Goal: Task Accomplishment & Management: Use online tool/utility

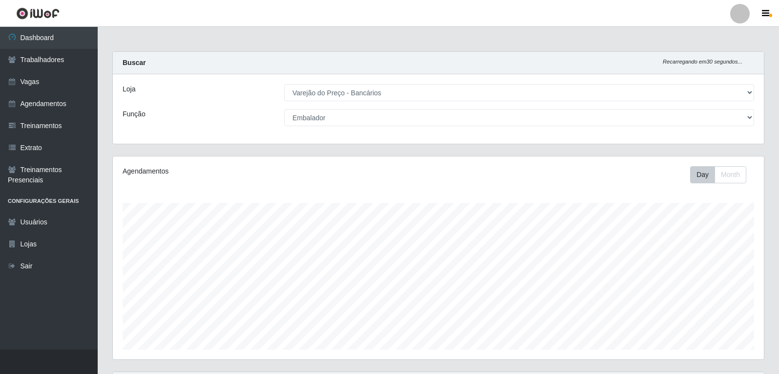
select select "157"
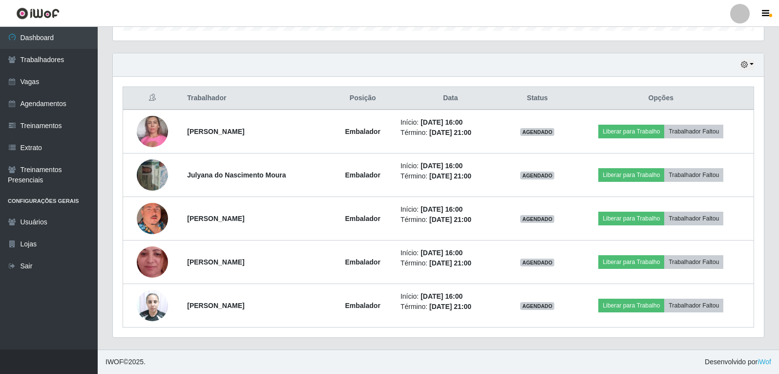
scroll to position [203, 651]
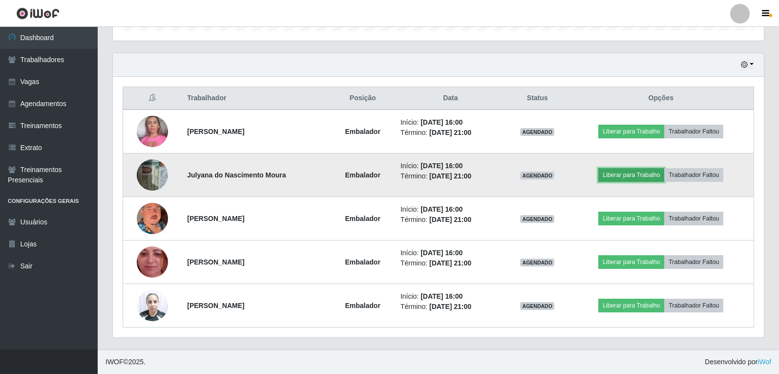
click at [636, 176] on button "Liberar para Trabalho" at bounding box center [632, 175] width 66 height 14
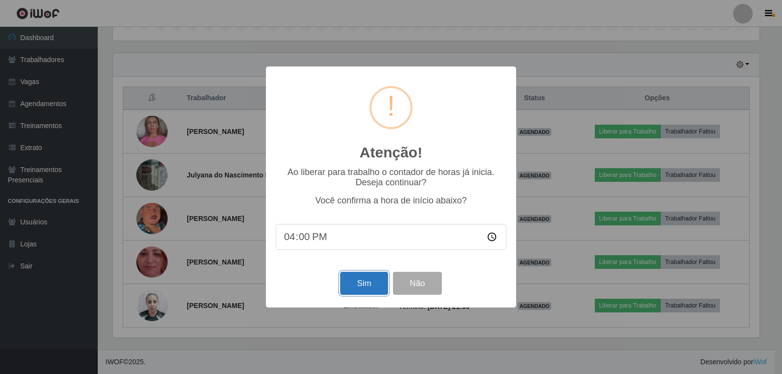
click at [353, 294] on button "Sim" at bounding box center [363, 283] width 47 height 23
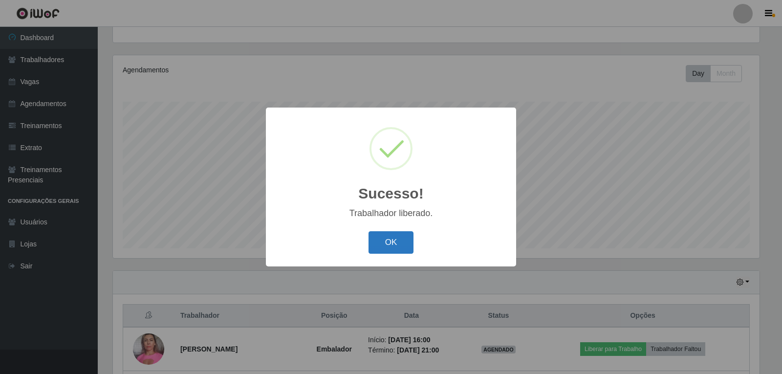
click at [409, 242] on button "OK" at bounding box center [390, 242] width 45 height 23
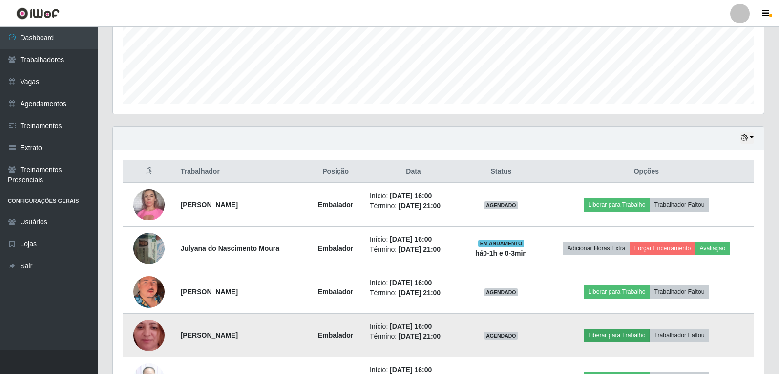
scroll to position [297, 0]
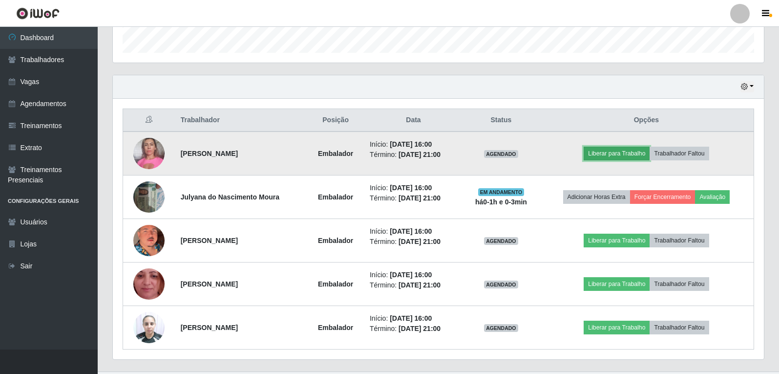
click at [628, 152] on button "Liberar para Trabalho" at bounding box center [617, 154] width 66 height 14
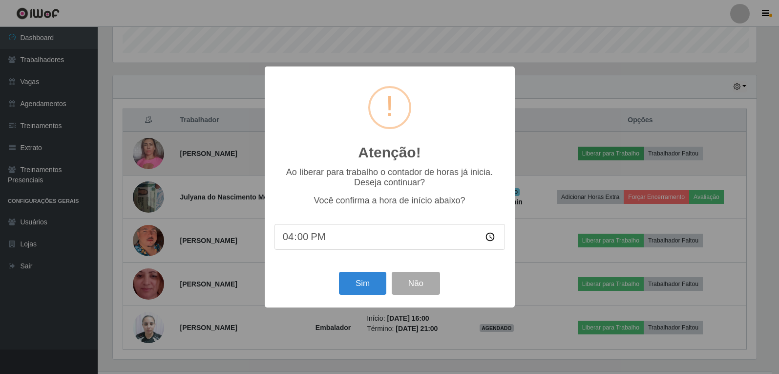
scroll to position [203, 646]
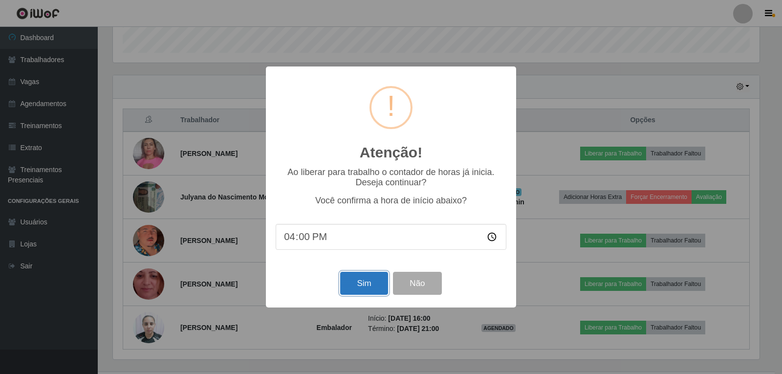
click at [360, 283] on button "Sim" at bounding box center [363, 283] width 47 height 23
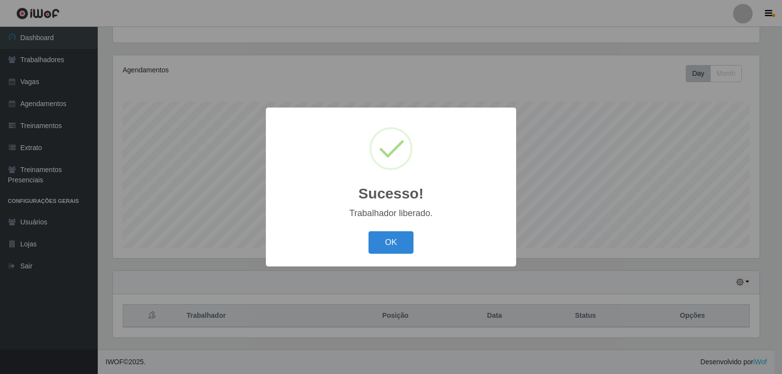
click at [406, 243] on button "OK" at bounding box center [390, 242] width 45 height 23
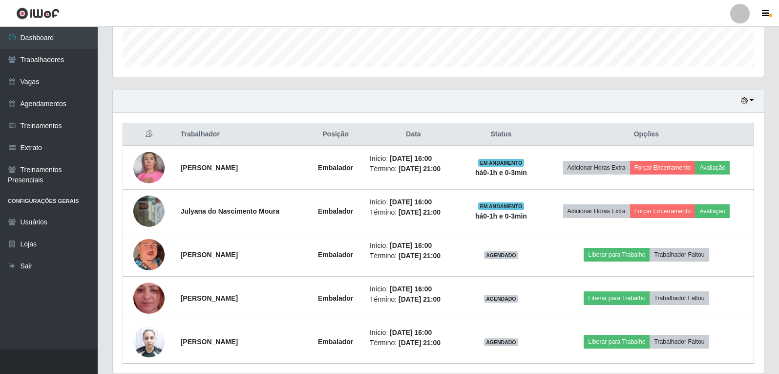
scroll to position [319, 0]
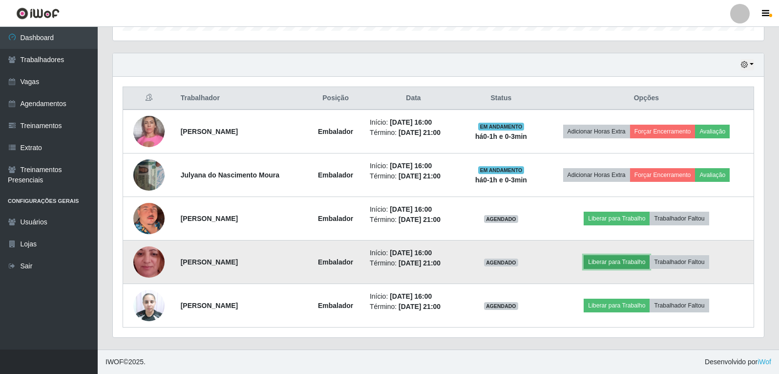
click at [620, 266] on button "Liberar para Trabalho" at bounding box center [617, 262] width 66 height 14
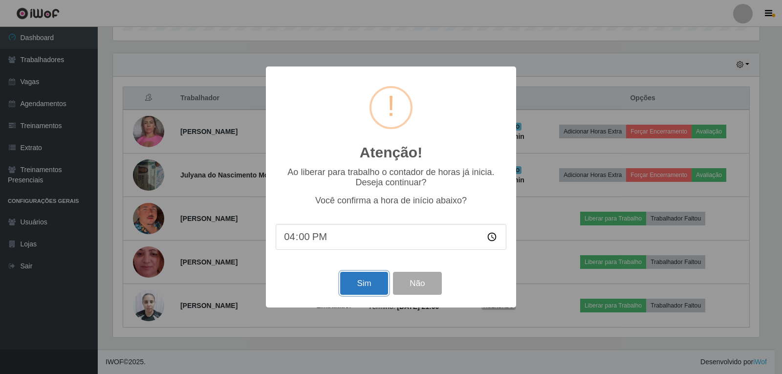
click at [362, 288] on button "Sim" at bounding box center [363, 283] width 47 height 23
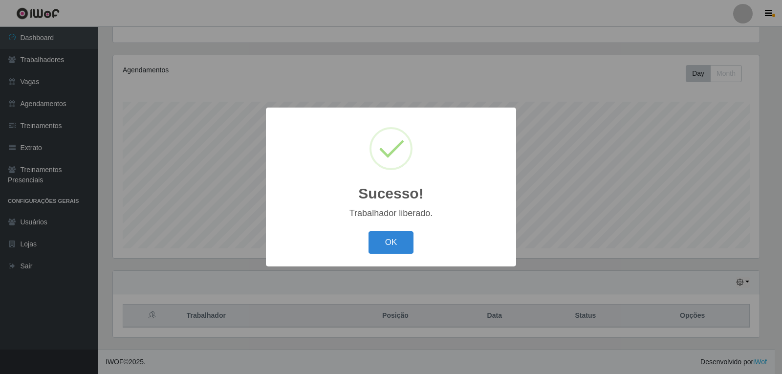
scroll to position [0, 0]
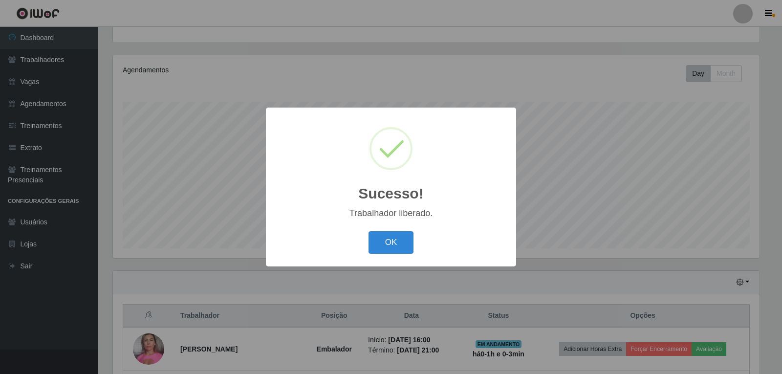
click at [373, 255] on div "OK Cancel" at bounding box center [391, 242] width 231 height 28
click at [377, 248] on button "OK" at bounding box center [390, 242] width 45 height 23
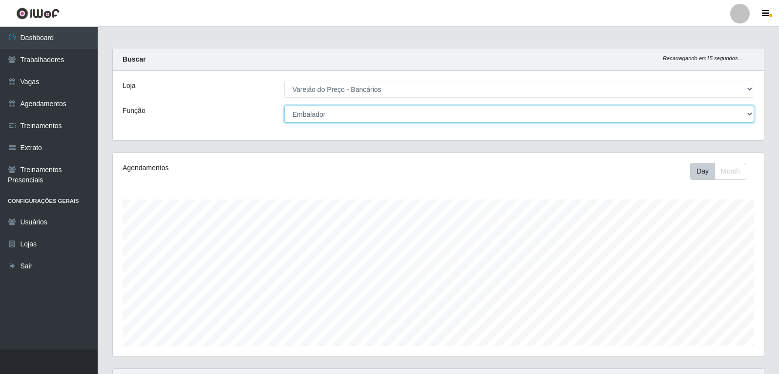
click at [354, 117] on select "[Selecione...] Auxiliar de Estacionamento Auxiliar de Estacionamento + Auxiliar…" at bounding box center [519, 114] width 470 height 17
click at [284, 106] on select "[Selecione...] Auxiliar de Estacionamento Auxiliar de Estacionamento + Auxiliar…" at bounding box center [519, 114] width 470 height 17
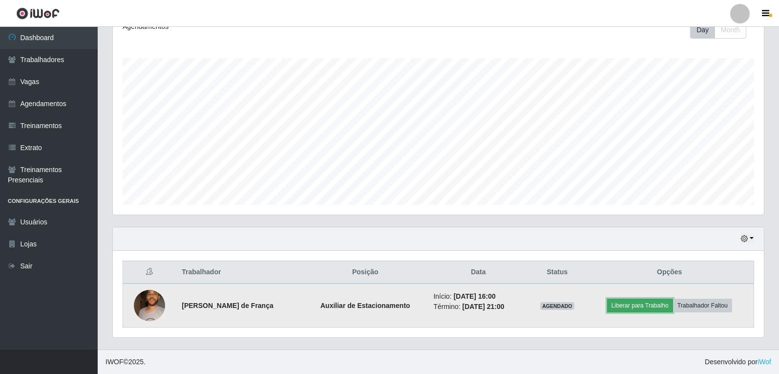
click at [658, 306] on button "Liberar para Trabalho" at bounding box center [640, 306] width 66 height 14
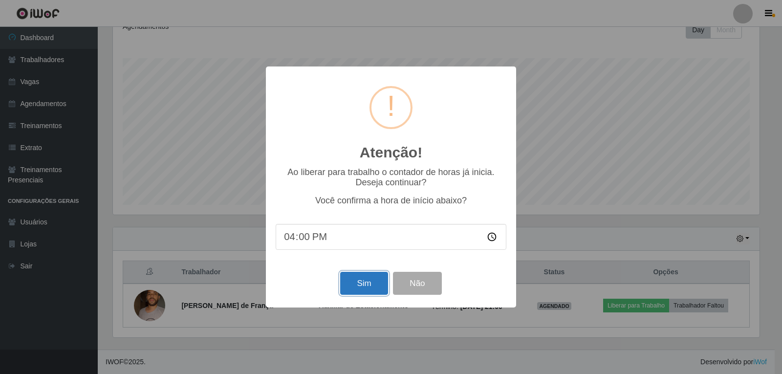
click at [359, 279] on button "Sim" at bounding box center [363, 283] width 47 height 23
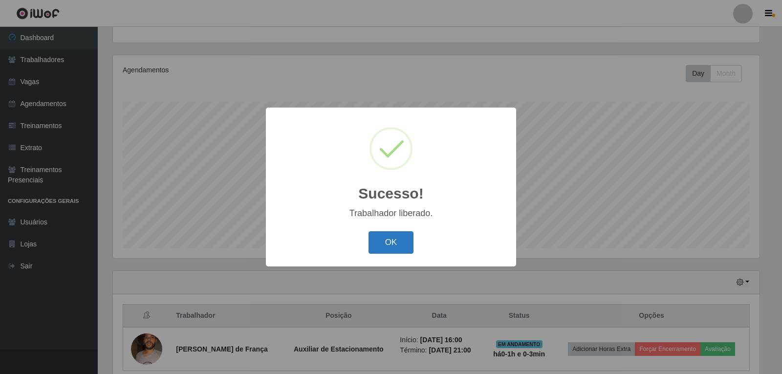
click at [388, 242] on button "OK" at bounding box center [390, 242] width 45 height 23
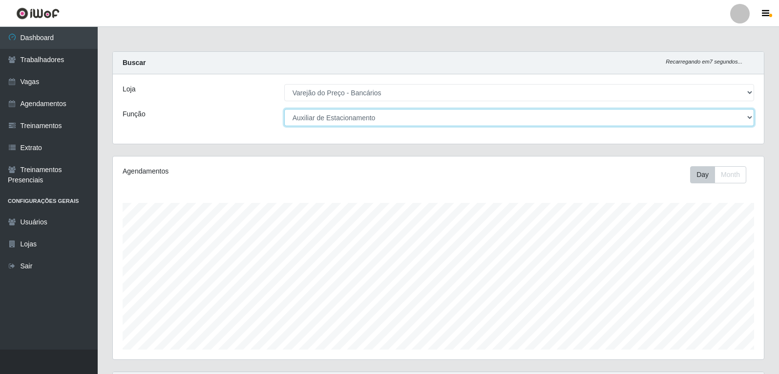
click at [412, 117] on select "[Selecione...] Auxiliar de Estacionamento Auxiliar de Estacionamento + Auxiliar…" at bounding box center [519, 117] width 470 height 17
select select "1"
click at [284, 109] on select "[Selecione...] Auxiliar de Estacionamento Auxiliar de Estacionamento + Auxiliar…" at bounding box center [519, 117] width 470 height 17
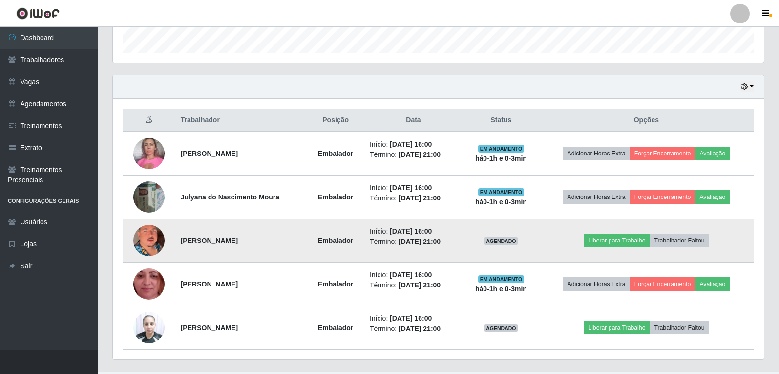
click at [135, 227] on td at bounding box center [149, 240] width 52 height 43
click at [144, 237] on img at bounding box center [148, 240] width 31 height 49
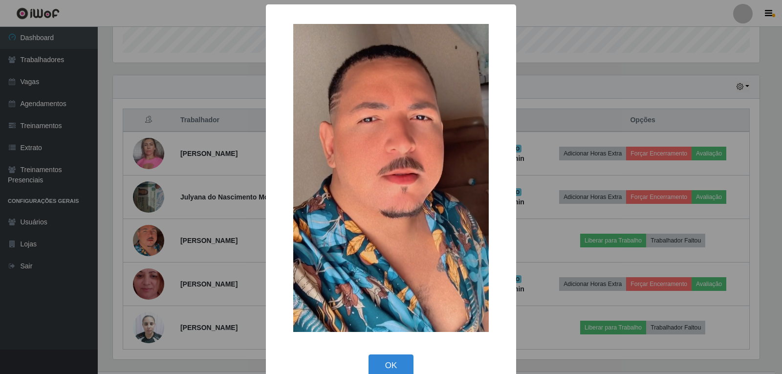
click at [162, 44] on div "× OK Cancel" at bounding box center [391, 187] width 782 height 374
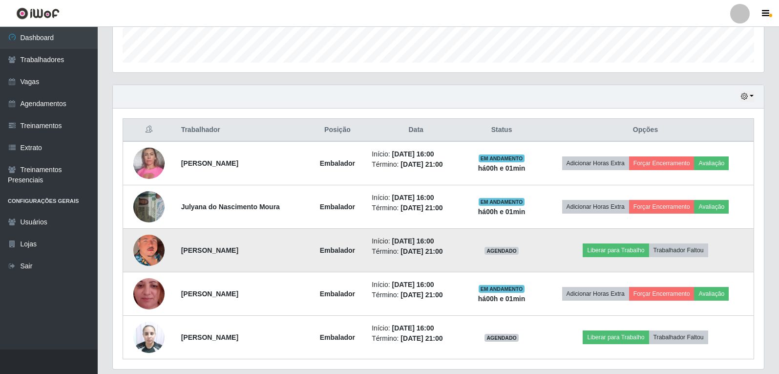
scroll to position [270, 0]
